Goal: Task Accomplishment & Management: Manage account settings

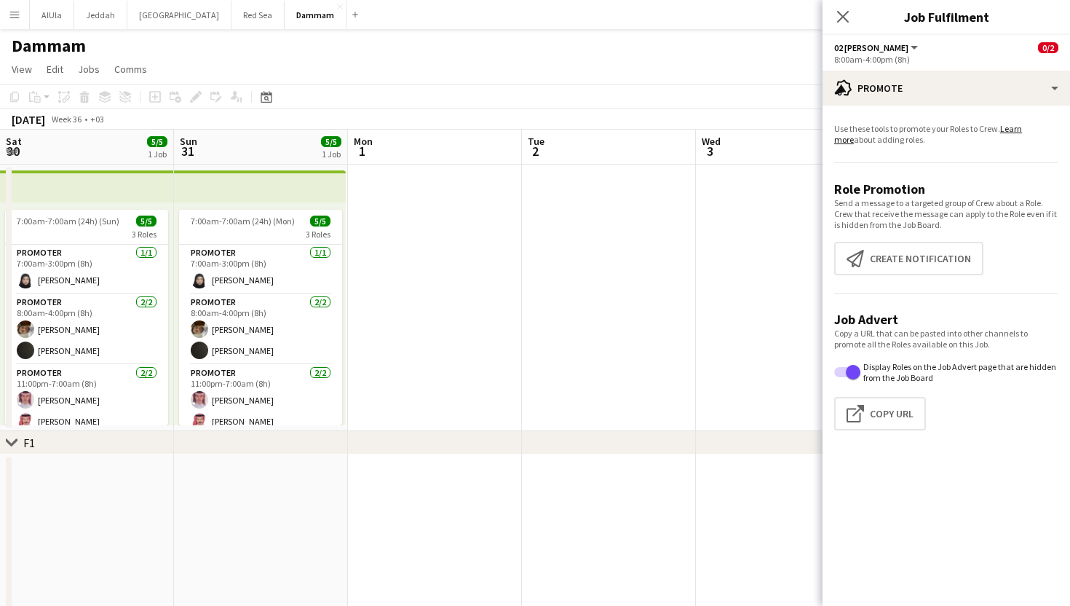
scroll to position [0, 425]
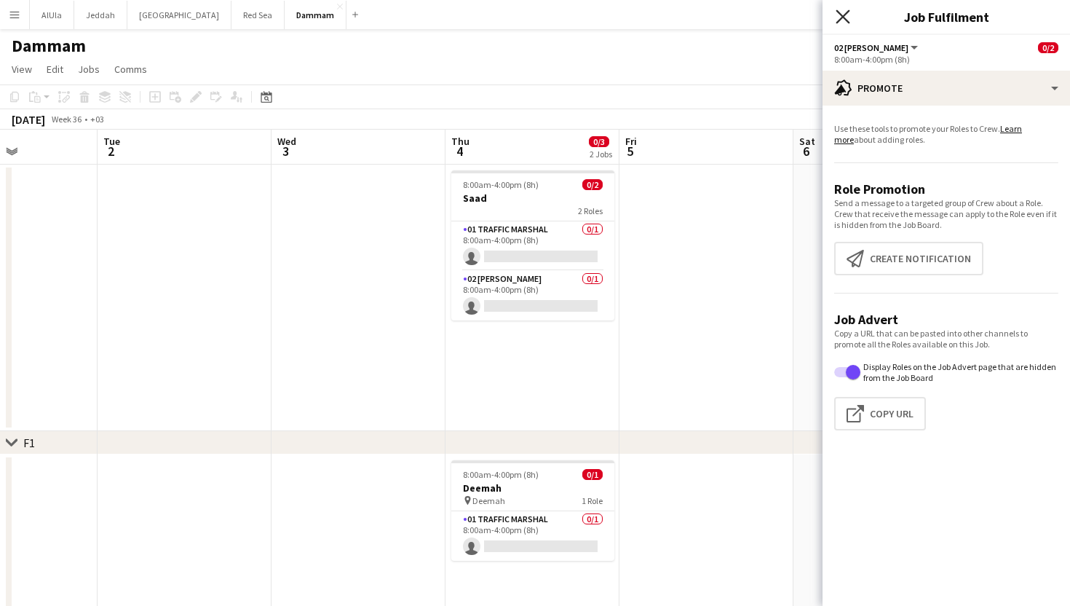
click at [842, 17] on icon at bounding box center [843, 16] width 14 height 14
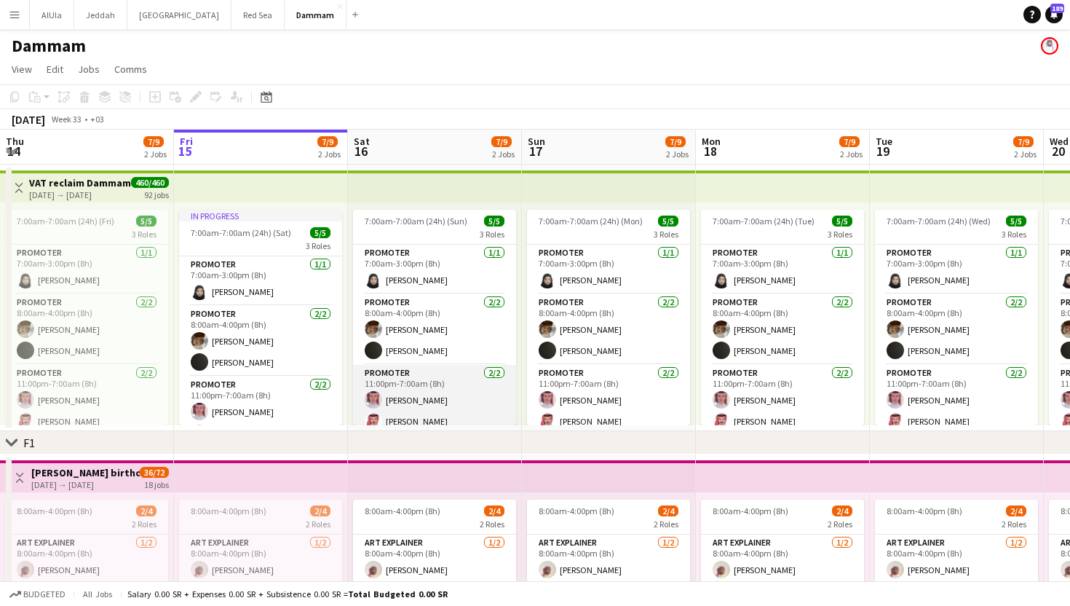
click at [476, 413] on app-card-role "Promoter 2/2 11:00pm-7:00am (8h) Saad Aldewliy Abdulaziz Alenezi" at bounding box center [434, 400] width 163 height 71
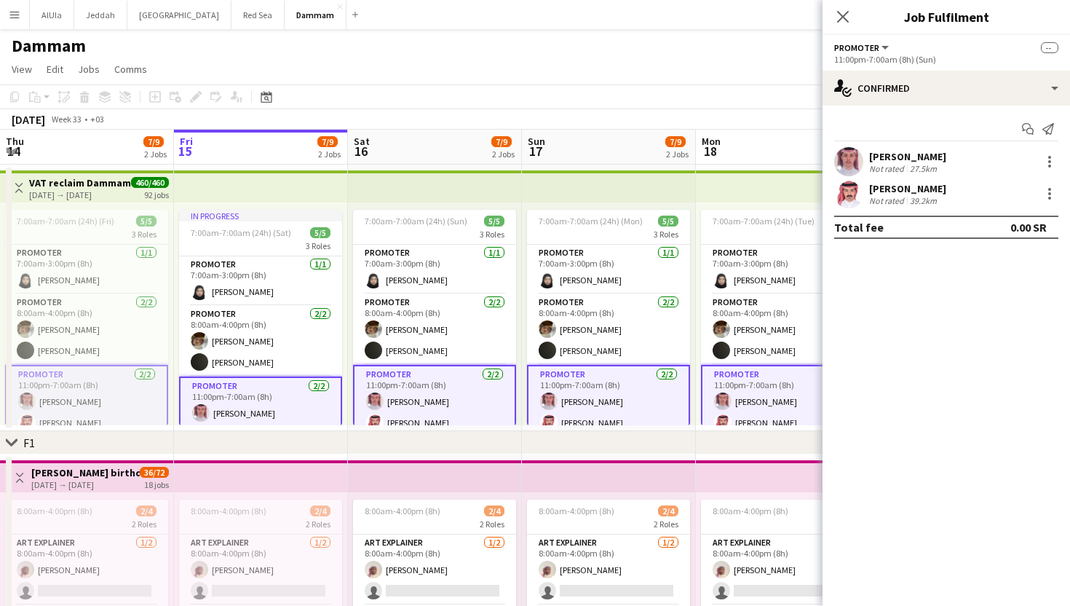
click at [874, 185] on div "[PERSON_NAME]" at bounding box center [907, 188] width 77 height 13
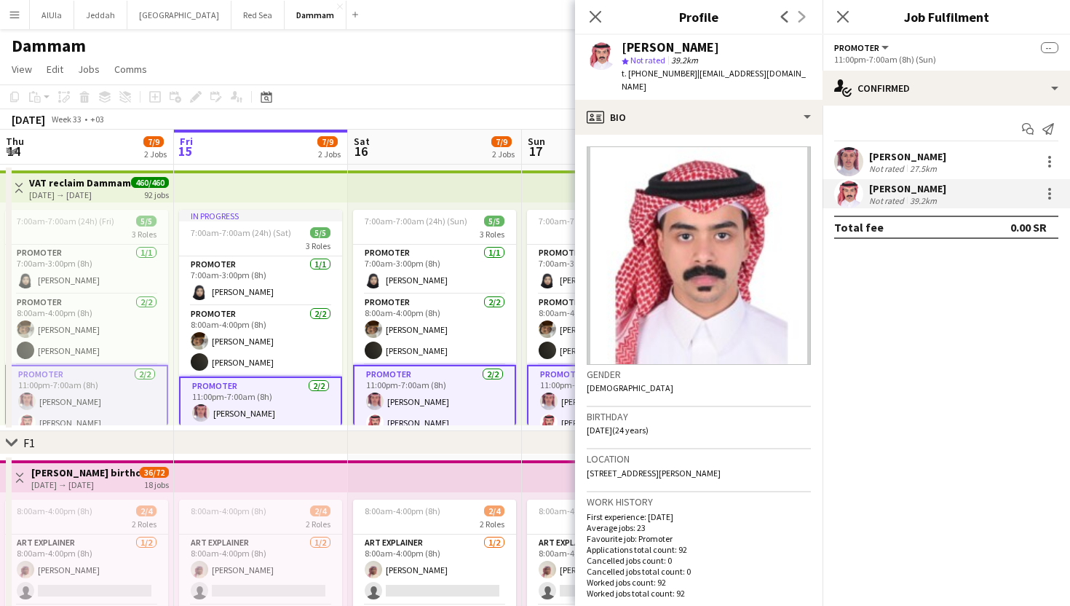
click at [869, 154] on div "[PERSON_NAME]" at bounding box center [907, 156] width 77 height 13
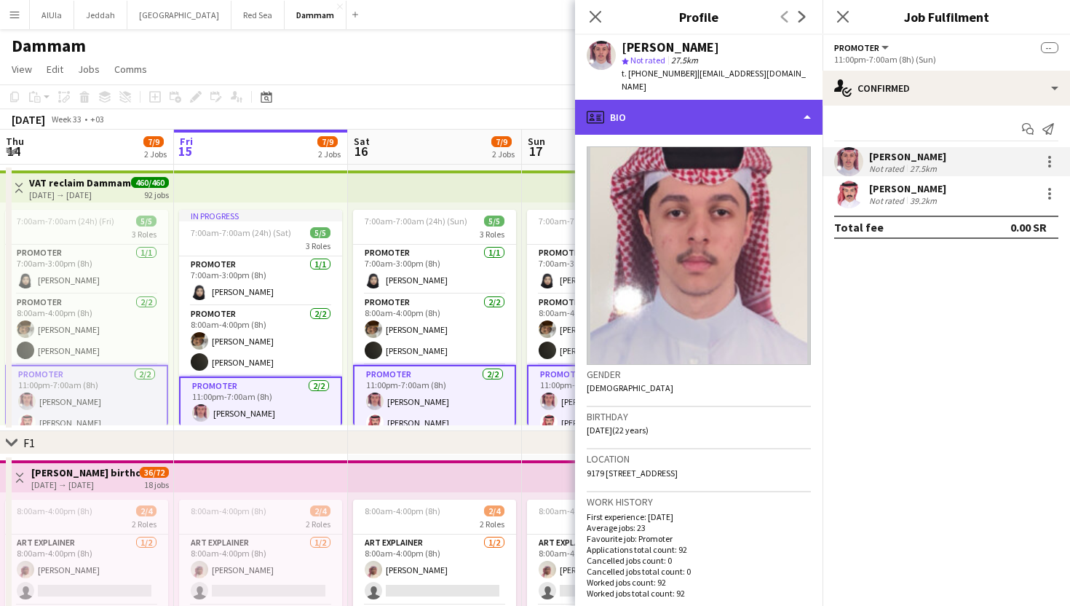
click at [635, 114] on div "profile Bio" at bounding box center [699, 117] width 248 height 35
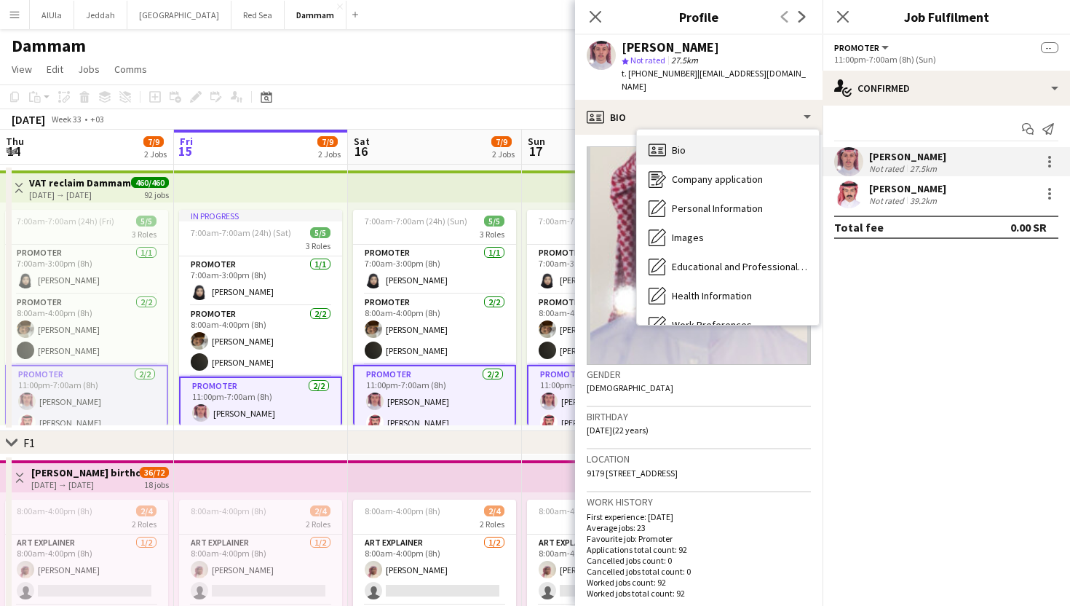
click at [676, 143] on div "Bio Bio" at bounding box center [728, 149] width 182 height 29
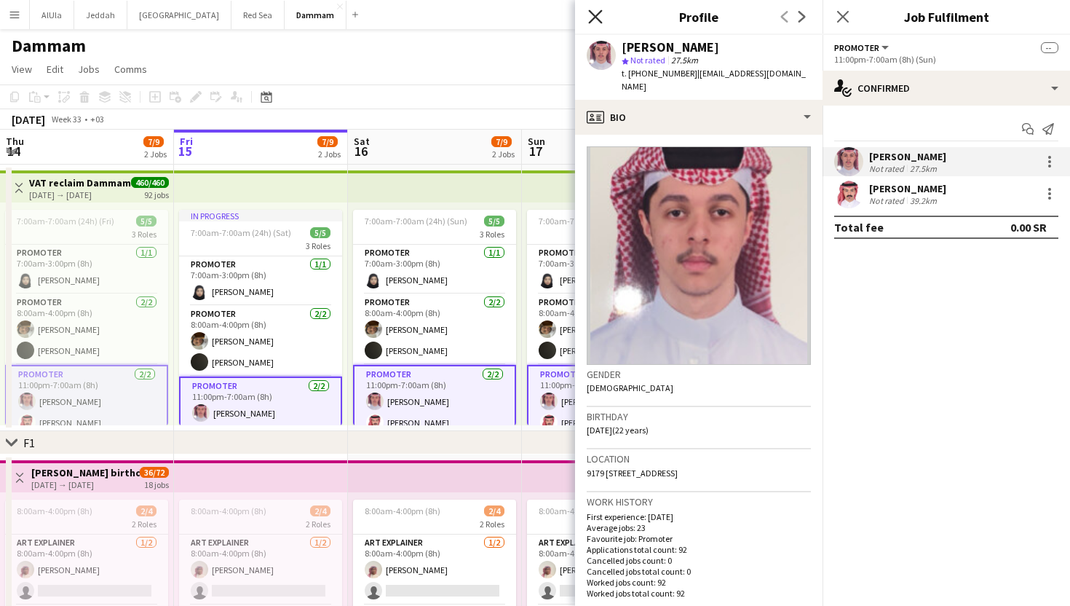
click at [593, 10] on icon "Close pop-in" at bounding box center [595, 16] width 14 height 14
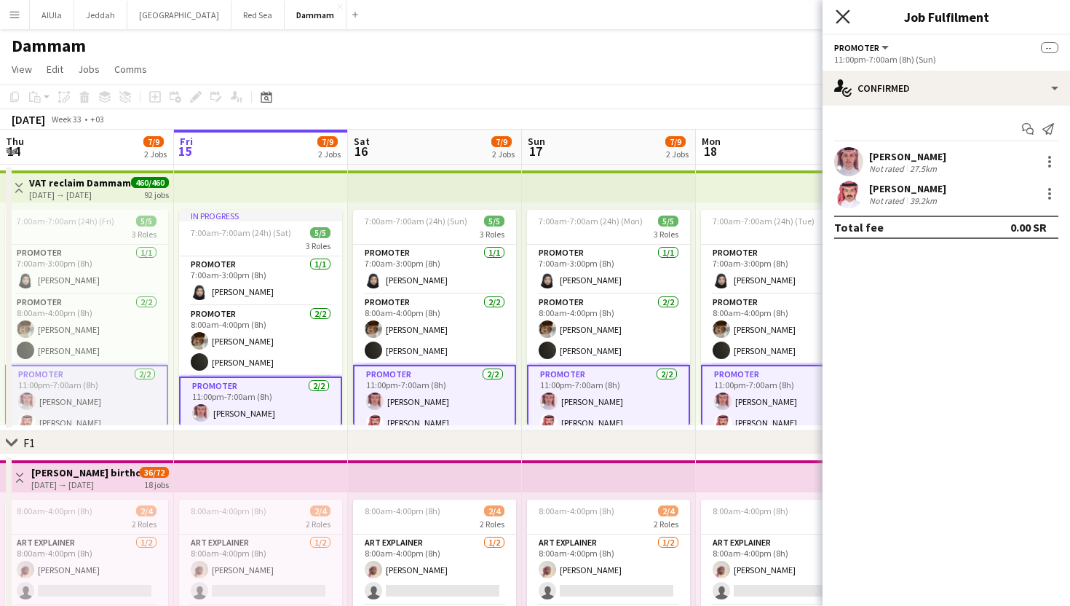
click at [850, 21] on app-icon "Close pop-in" at bounding box center [843, 17] width 21 height 21
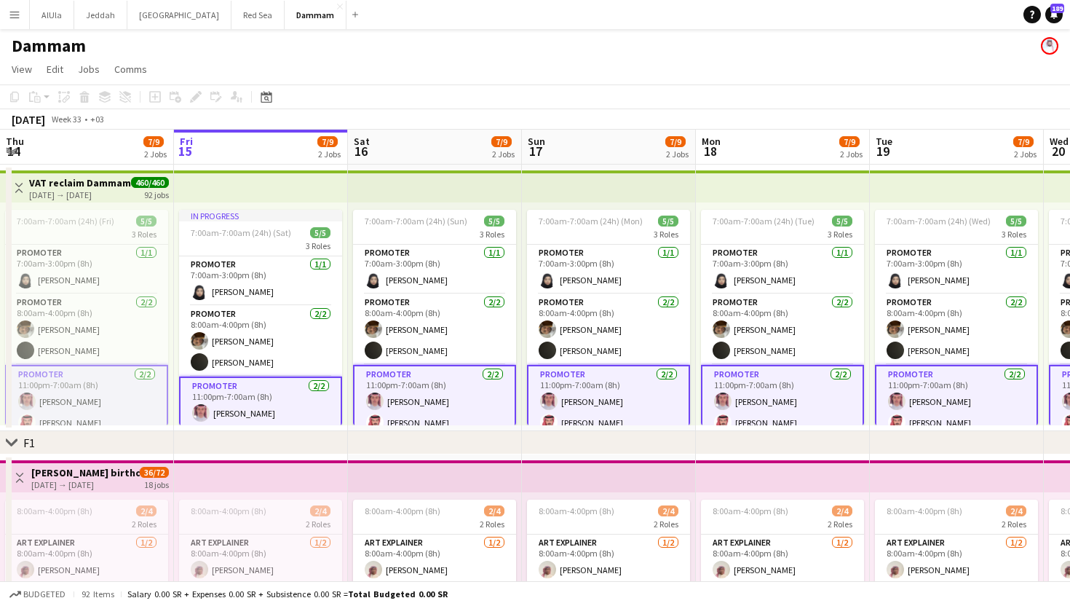
scroll to position [13, 0]
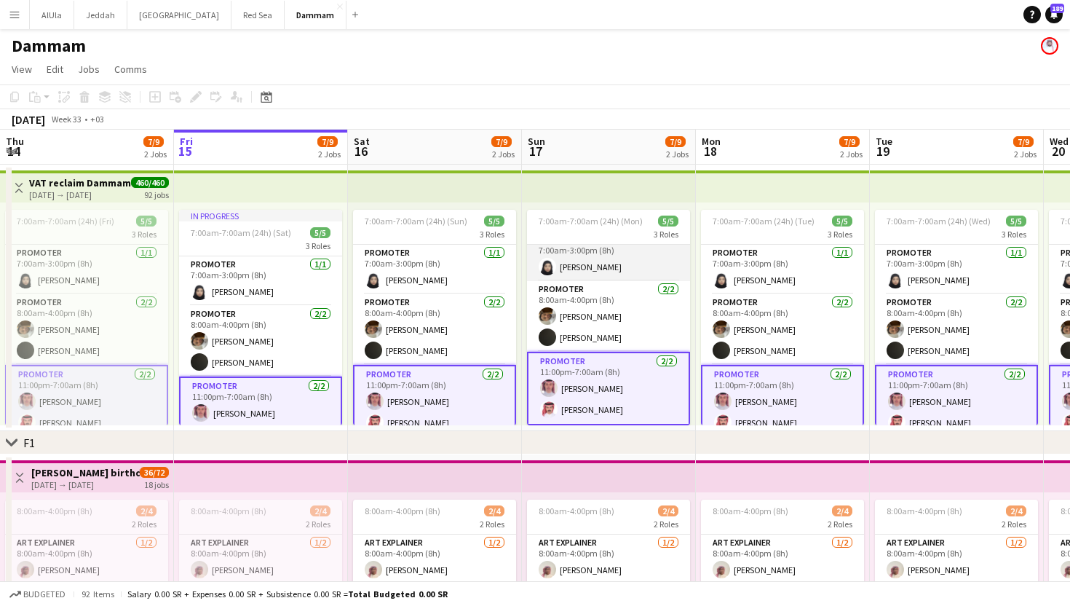
click at [604, 268] on app-card-role "Promoter 1/1 7:00am-3:00pm (8h) Reema Abdullah" at bounding box center [608, 257] width 163 height 50
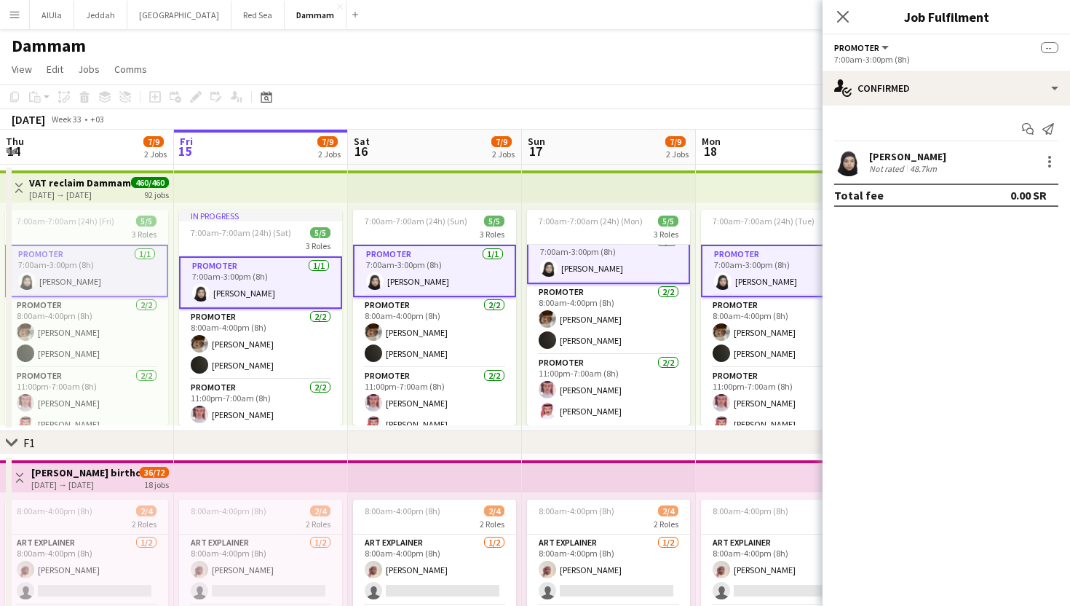
click at [874, 170] on div "Not rated" at bounding box center [888, 168] width 38 height 11
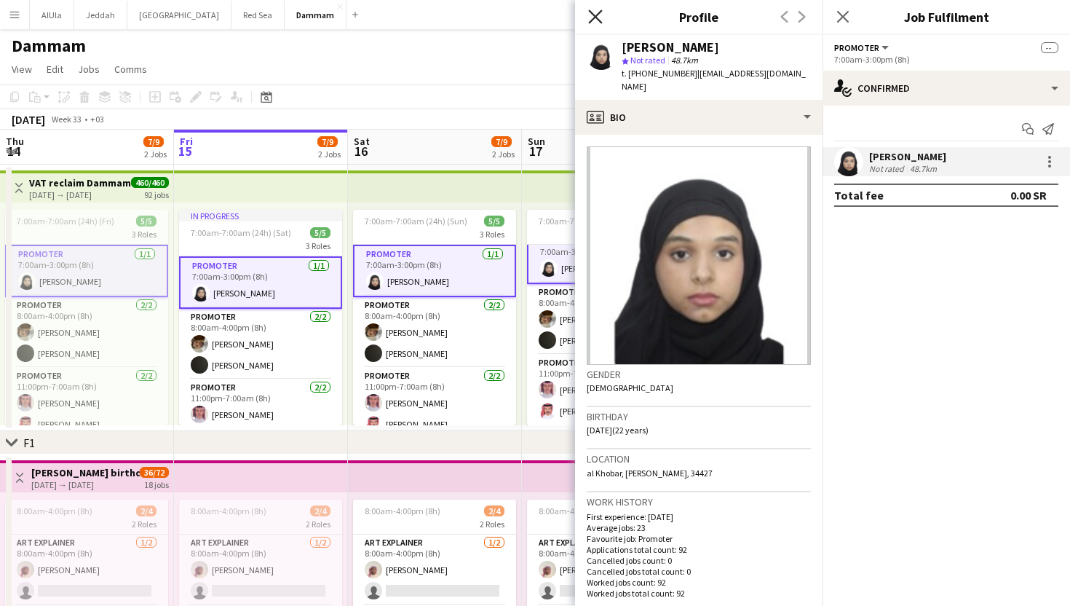
click at [595, 14] on icon "Close pop-in" at bounding box center [595, 16] width 14 height 14
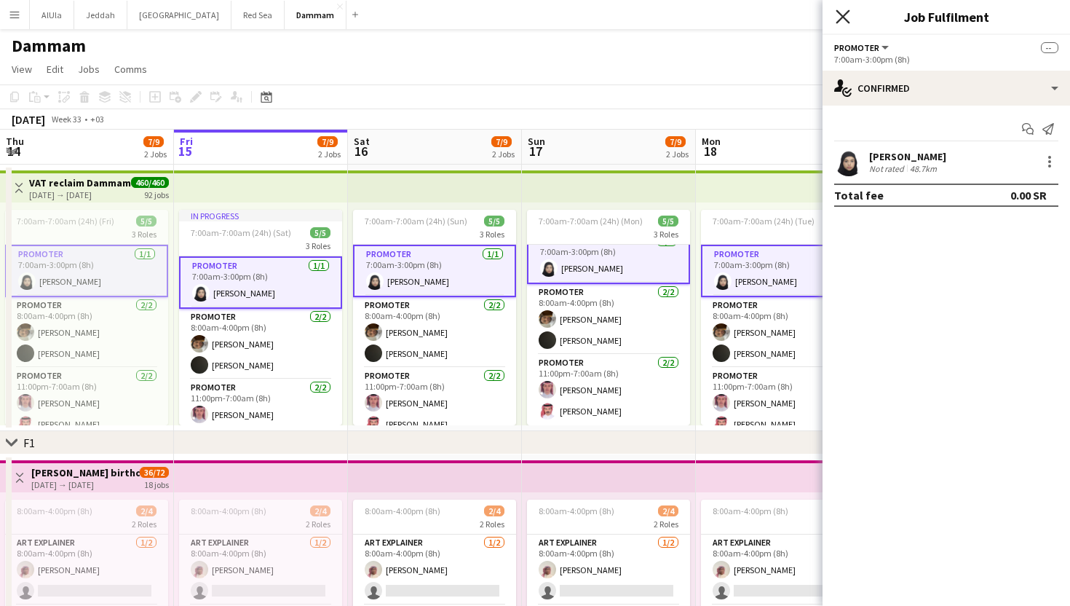
click at [845, 15] on icon at bounding box center [843, 16] width 14 height 14
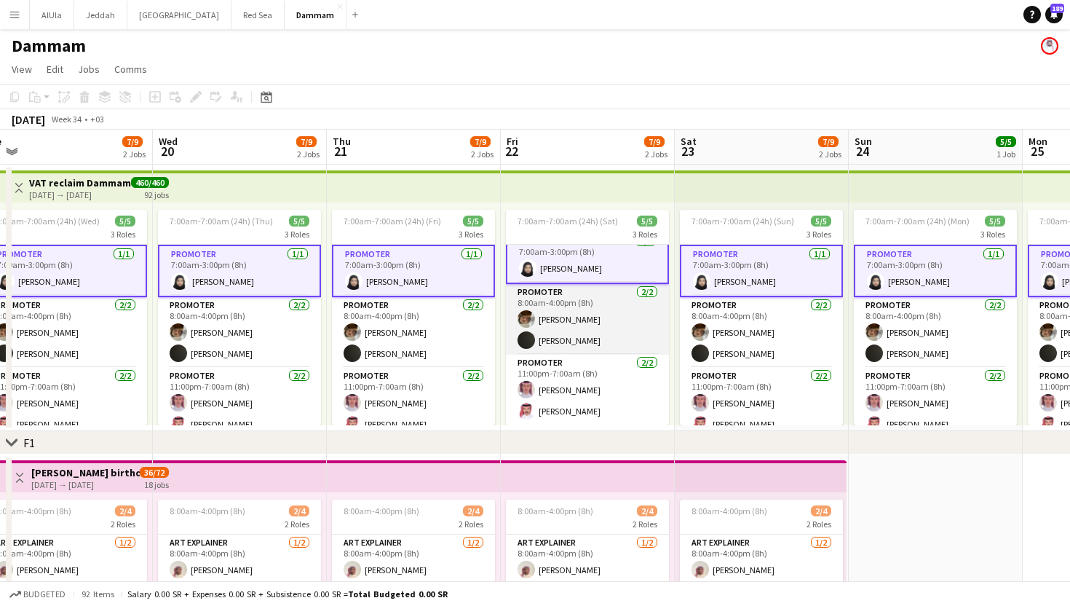
click at [574, 338] on app-card-role "Promoter 2/2 8:00am-4:00pm (8h) Abdullah Alfadhel Ibrahim Buobaid" at bounding box center [587, 319] width 163 height 71
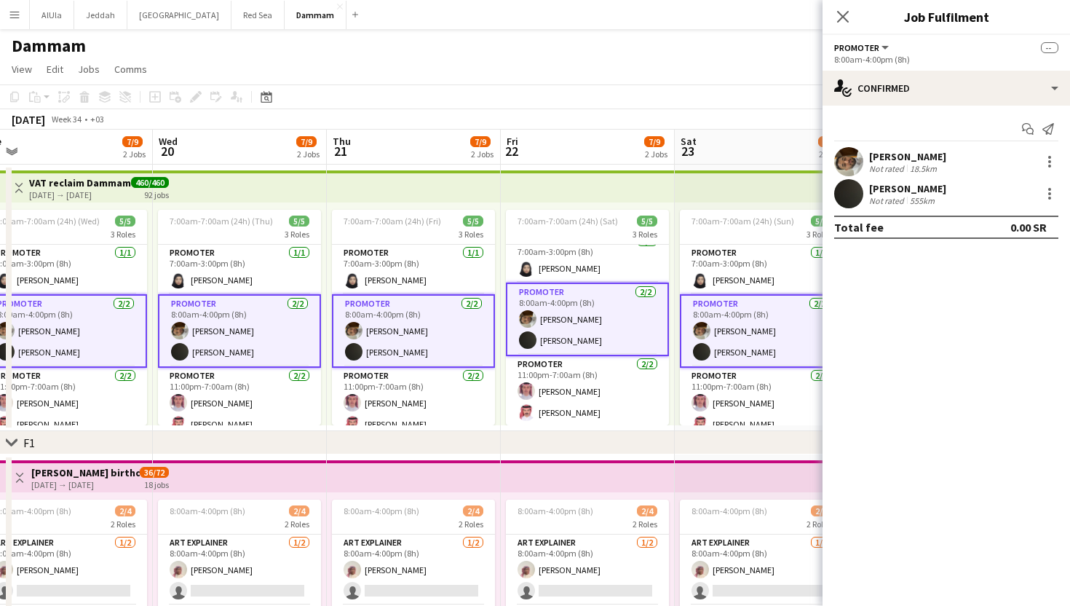
click at [947, 149] on div "Abdullah Alfadhel Not rated 18.5km" at bounding box center [947, 161] width 248 height 29
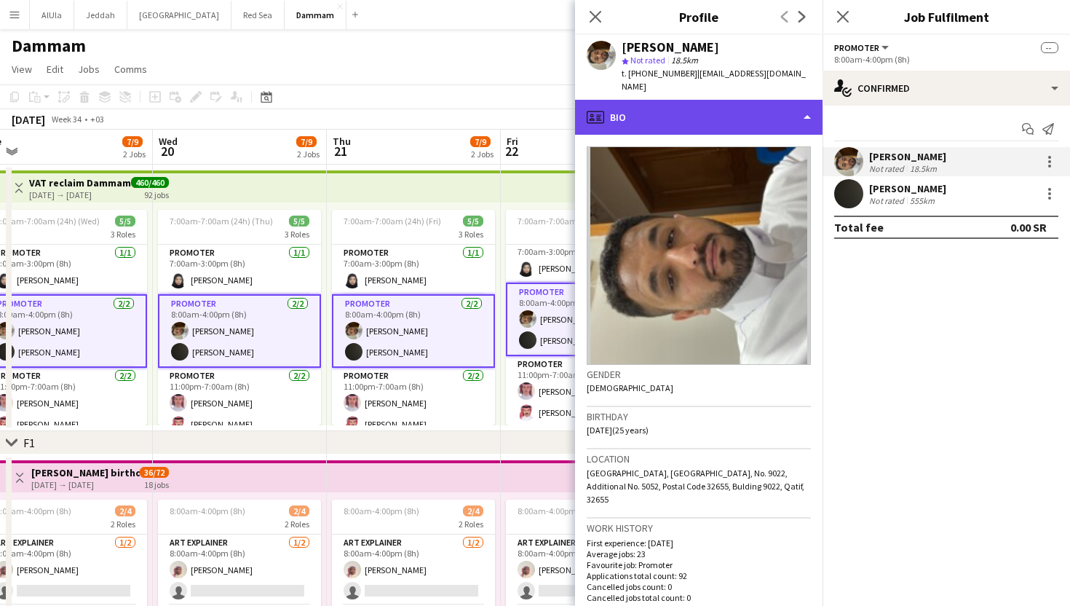
click at [665, 106] on div "profile Bio" at bounding box center [699, 117] width 248 height 35
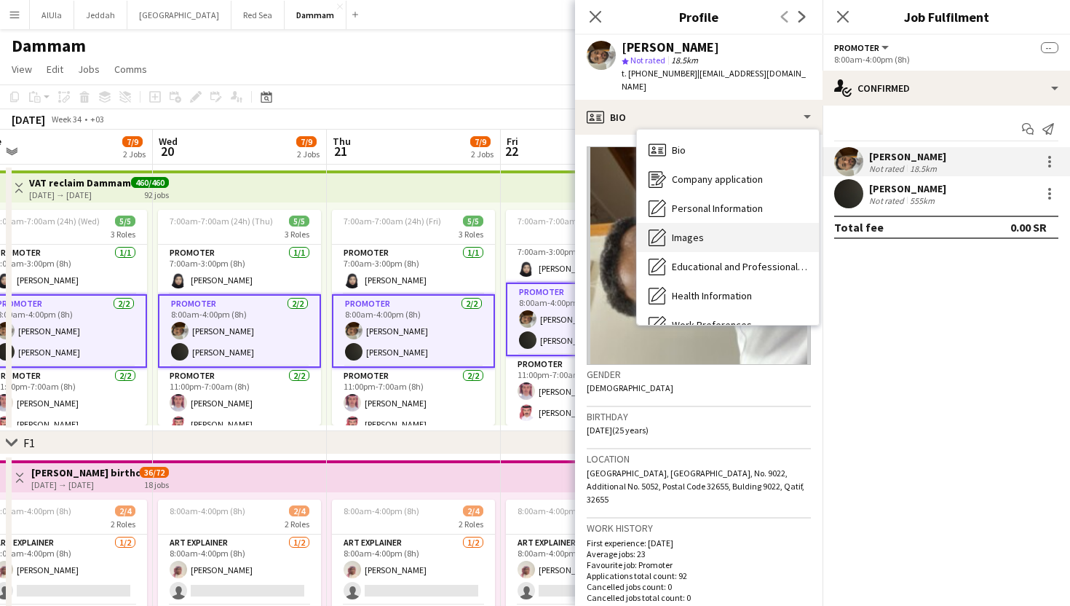
click at [678, 231] on span "Images" at bounding box center [688, 237] width 32 height 13
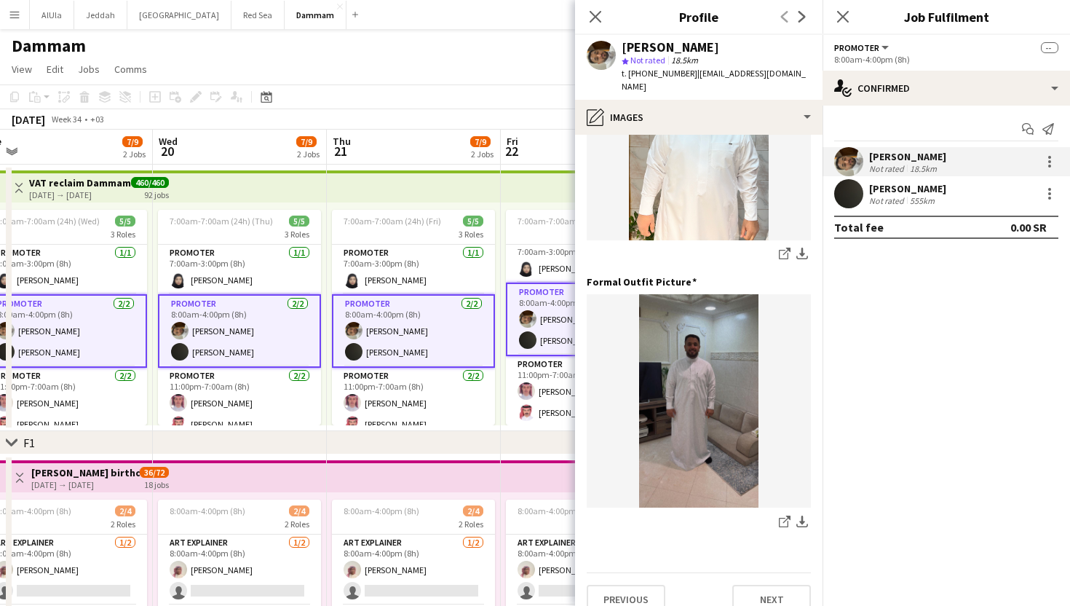
scroll to position [412, 0]
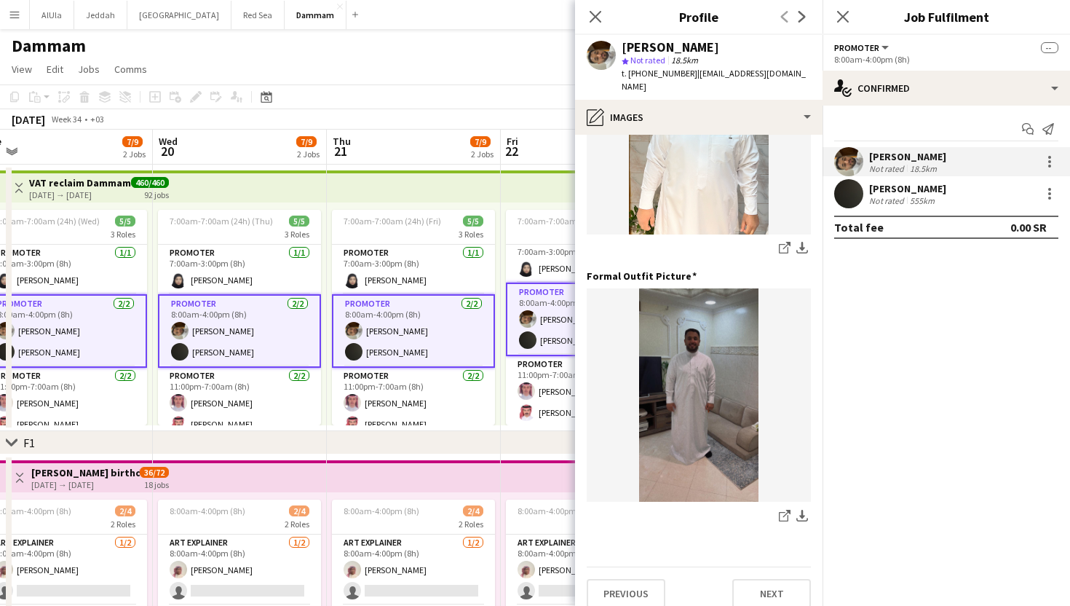
click at [907, 202] on div "555km" at bounding box center [922, 200] width 31 height 11
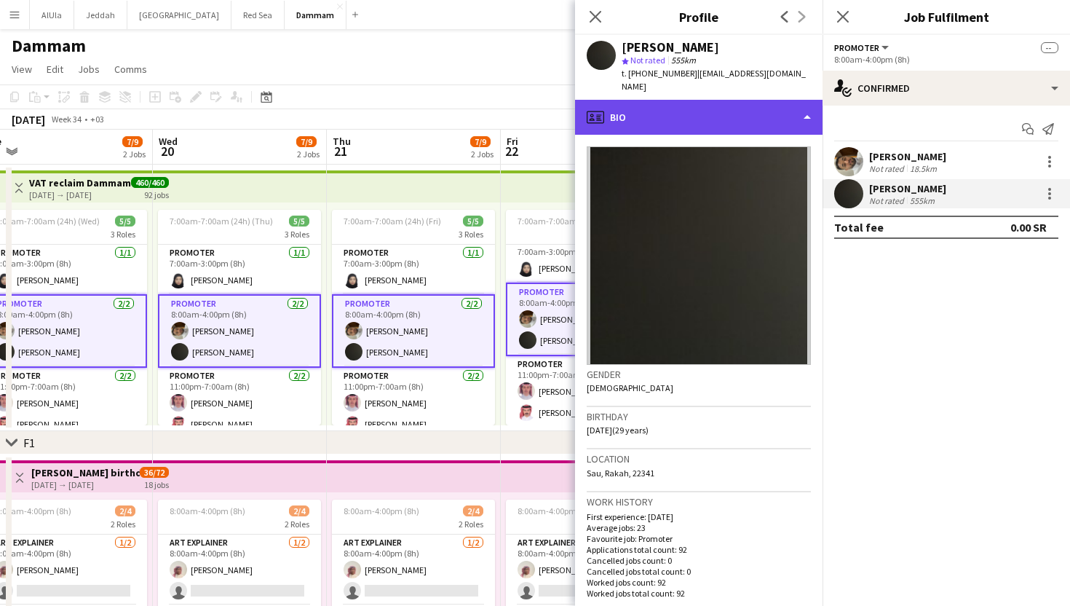
click at [623, 108] on div "profile Bio" at bounding box center [699, 117] width 248 height 35
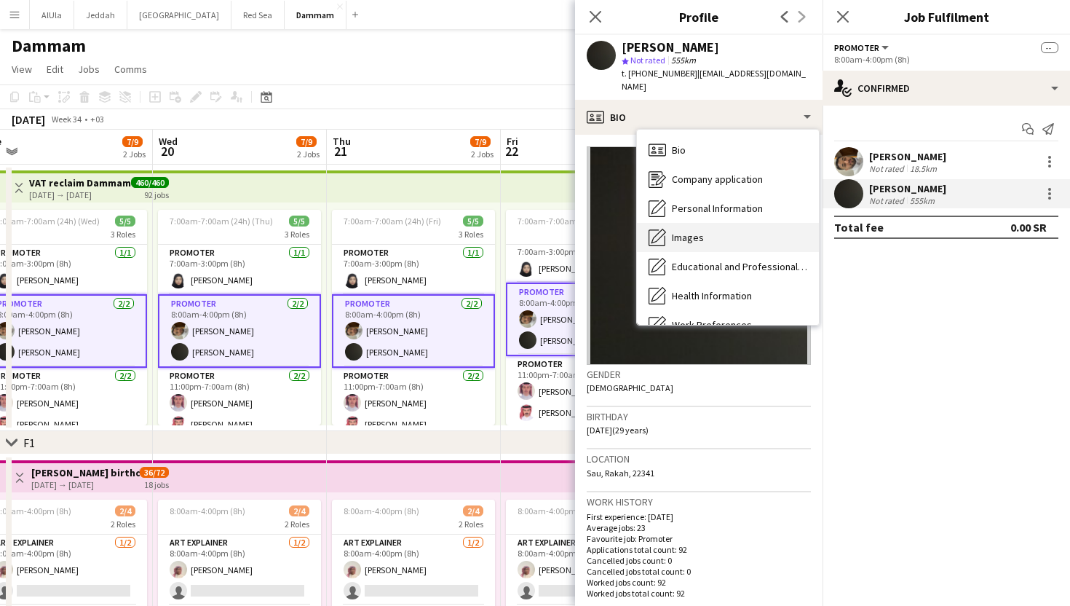
click at [679, 231] on span "Images" at bounding box center [688, 237] width 32 height 13
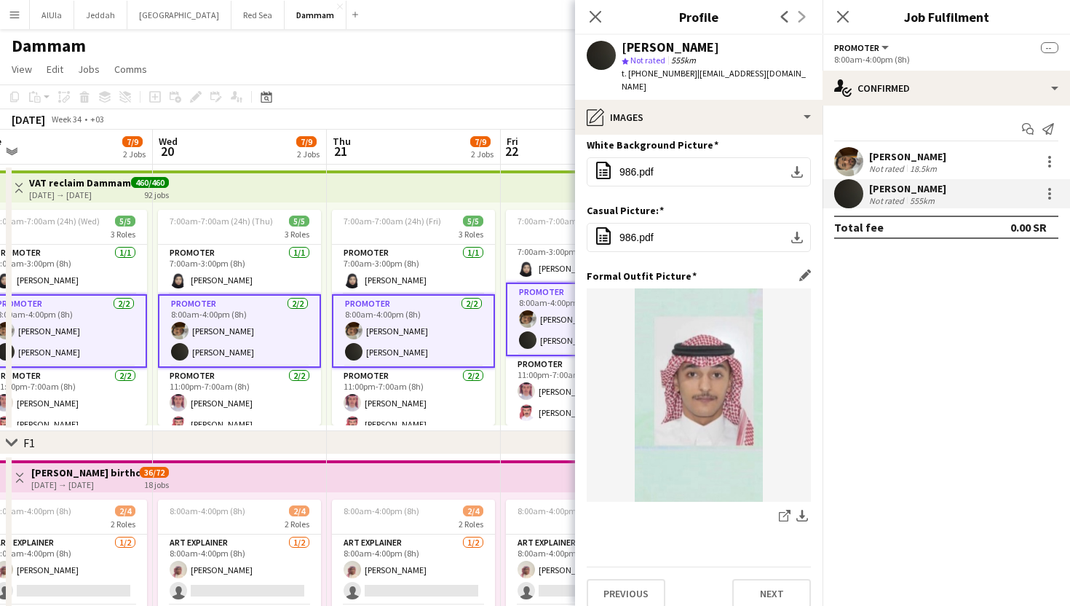
scroll to position [0, 0]
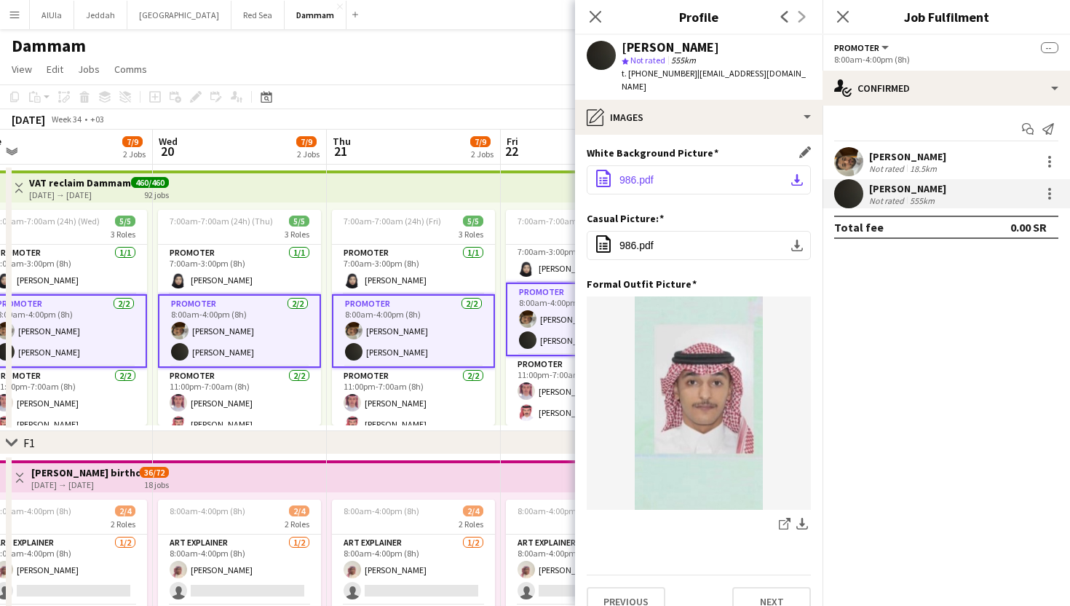
click at [684, 165] on button "office-file-sheet 986.pdf download-bottom" at bounding box center [699, 179] width 224 height 29
click at [690, 234] on button "office-file-sheet 986.pdf download-bottom" at bounding box center [699, 245] width 224 height 29
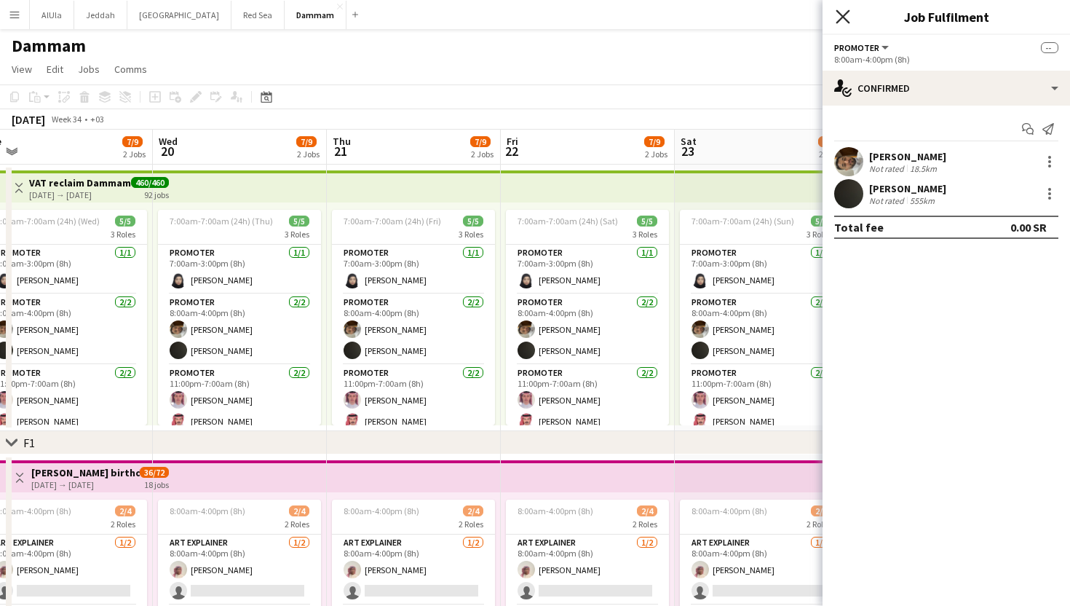
click at [840, 17] on icon "Close pop-in" at bounding box center [843, 16] width 14 height 14
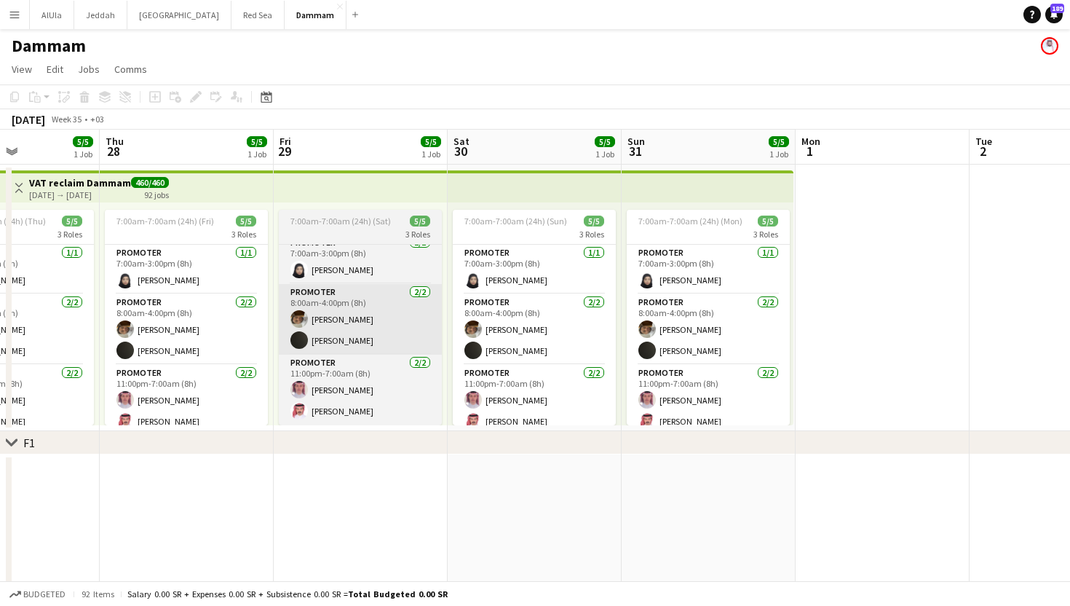
scroll to position [0, 412]
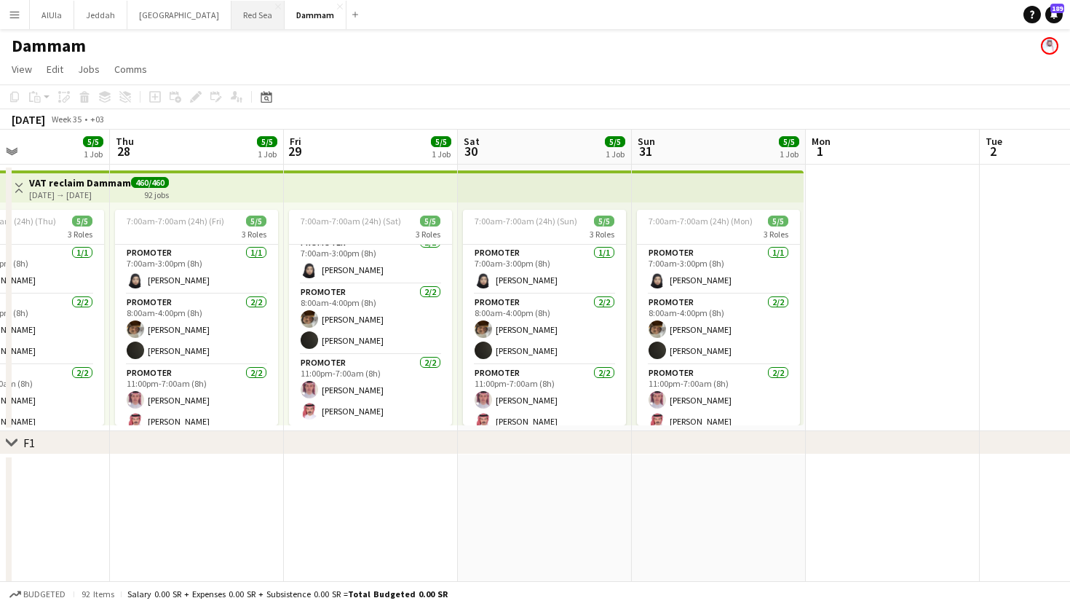
click at [232, 23] on button "Red Sea Close" at bounding box center [258, 15] width 53 height 28
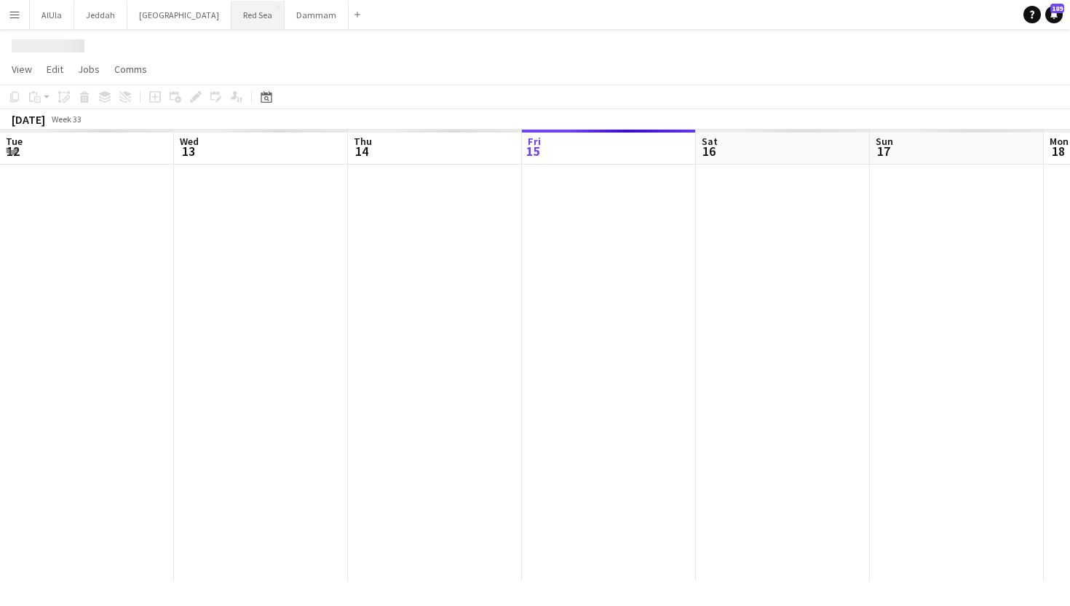
scroll to position [0, 348]
